Goal: Unclear

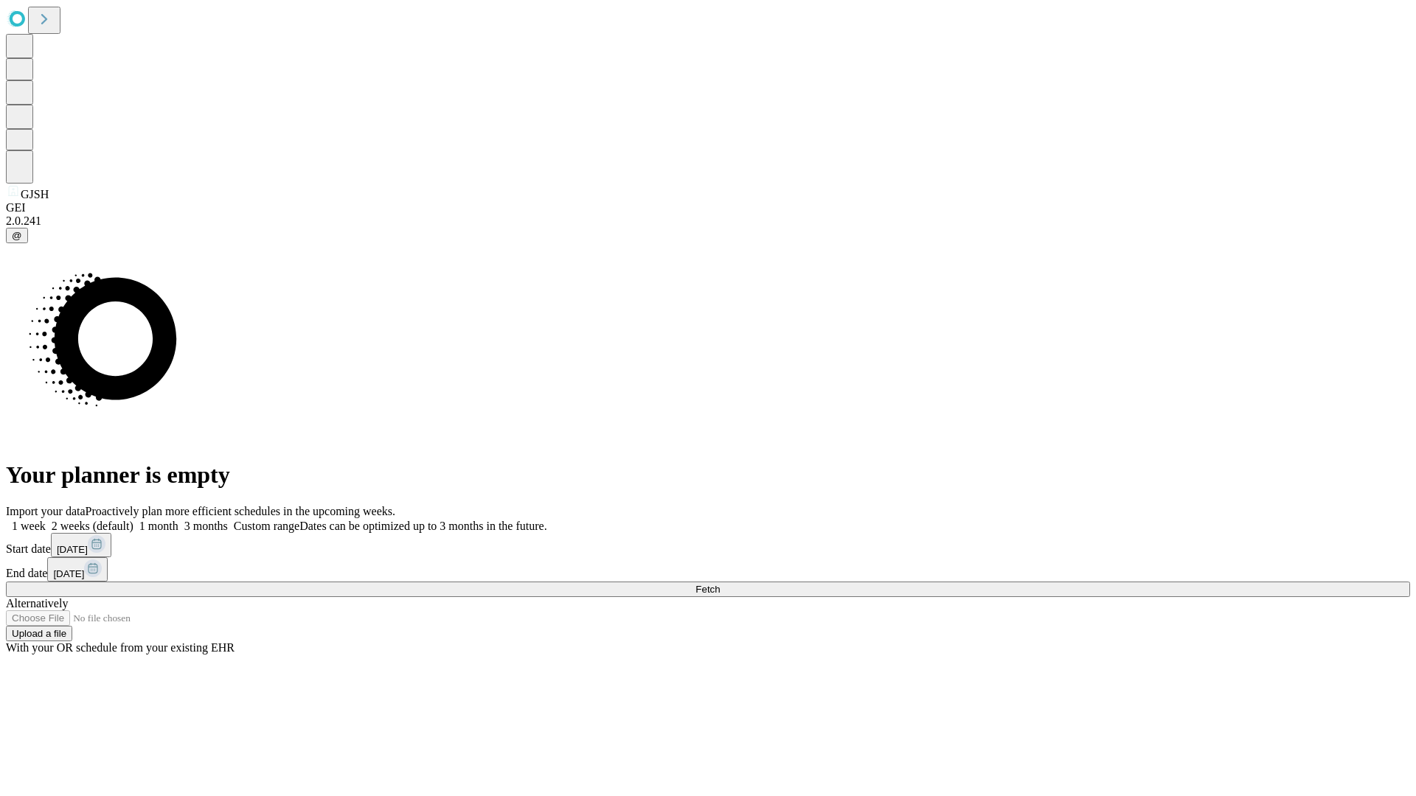
click at [720, 584] on span "Fetch" at bounding box center [707, 589] width 24 height 11
